Goal: Transaction & Acquisition: Subscribe to service/newsletter

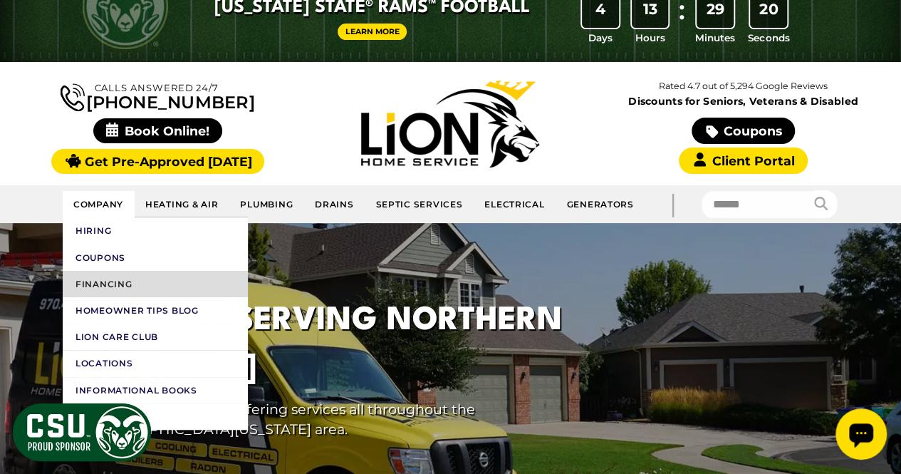
scroll to position [71, 0]
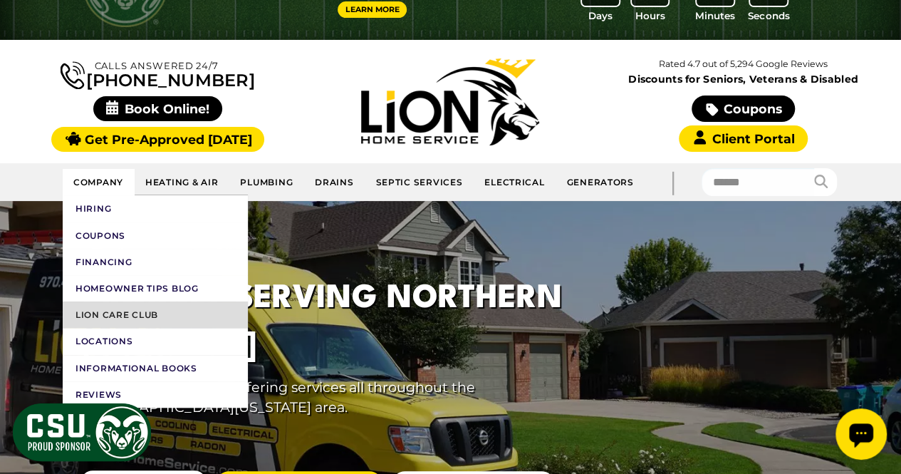
click at [115, 309] on link "Lion Care Club" at bounding box center [155, 314] width 185 height 26
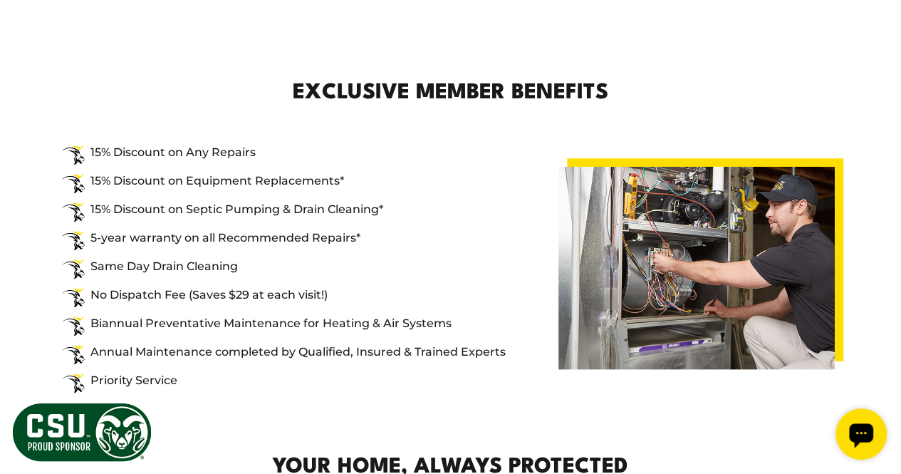
scroll to position [641, 0]
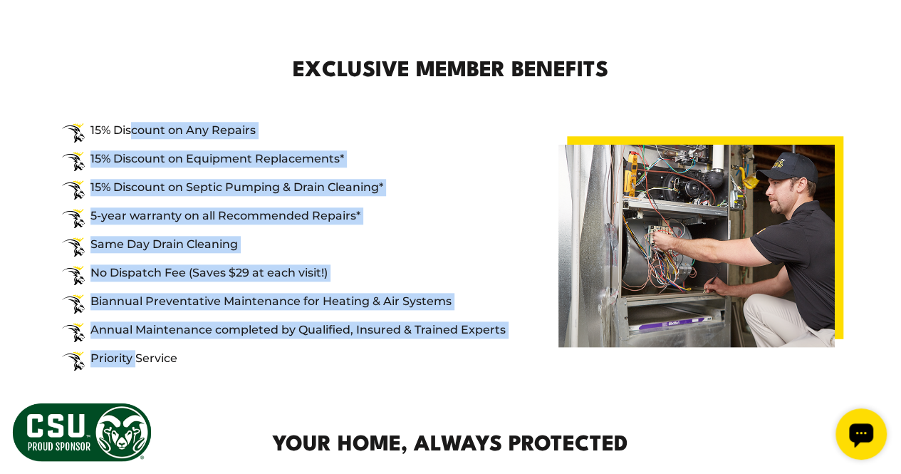
drag, startPoint x: 134, startPoint y: 124, endPoint x: 133, endPoint y: 349, distance: 225.0
click at [133, 349] on ul "15% Discount on Any Repairs 15% Discount on Equipment Replacements* 15% Discoun…" at bounding box center [284, 246] width 467 height 273
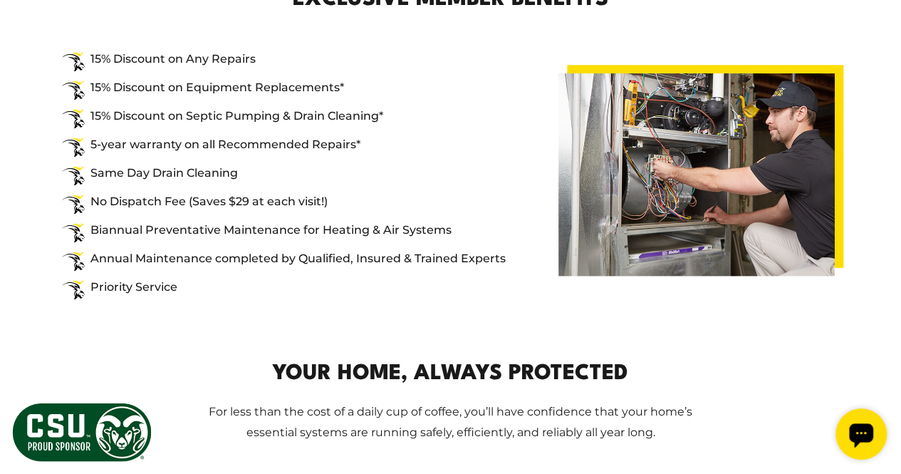
click at [231, 304] on ul "15% Discount on Any Repairs 15% Discount on Equipment Replacements* 15% Discoun…" at bounding box center [284, 175] width 467 height 273
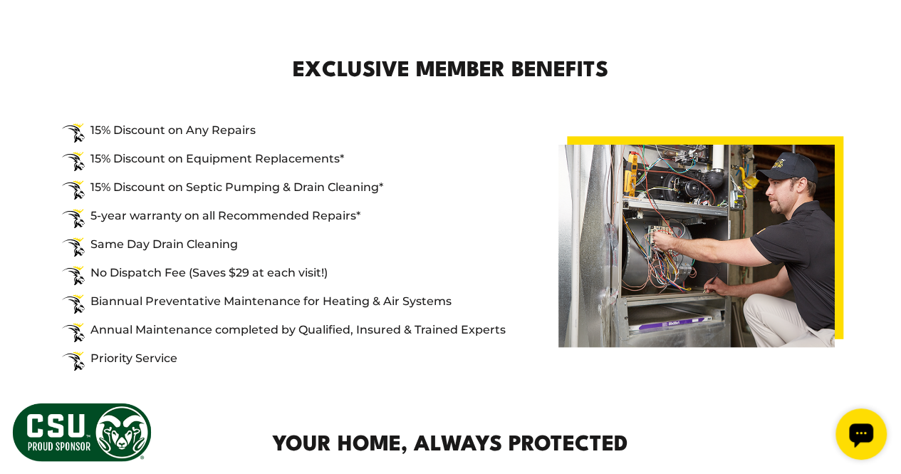
click at [291, 122] on li "15% Discount on Any Repairs" at bounding box center [284, 130] width 444 height 17
